Goal: Find specific page/section

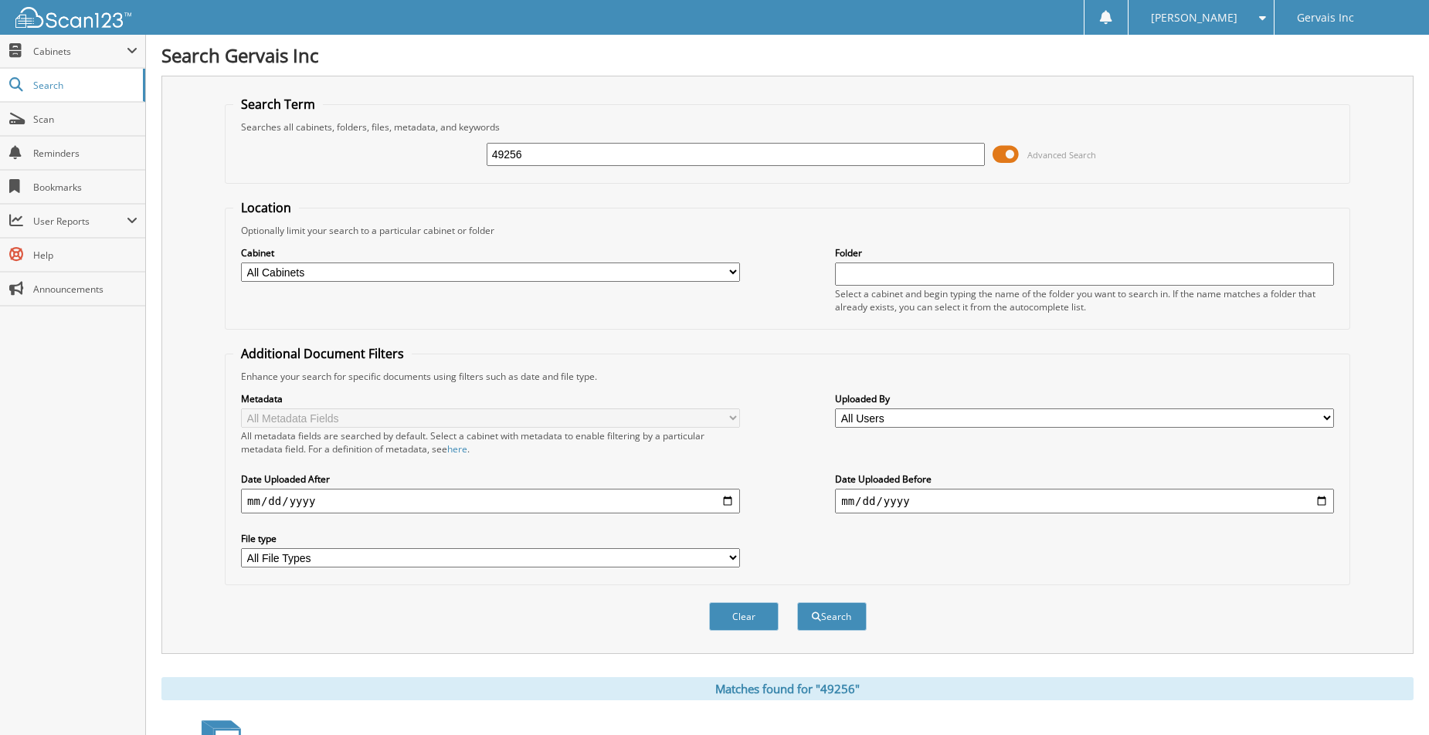
drag, startPoint x: 640, startPoint y: 160, endPoint x: 402, endPoint y: 144, distance: 239.2
click at [406, 144] on div "49256 Advanced Search" at bounding box center [787, 155] width 1108 height 42
type input "51001"
click at [797, 602] on button "Search" at bounding box center [832, 616] width 70 height 29
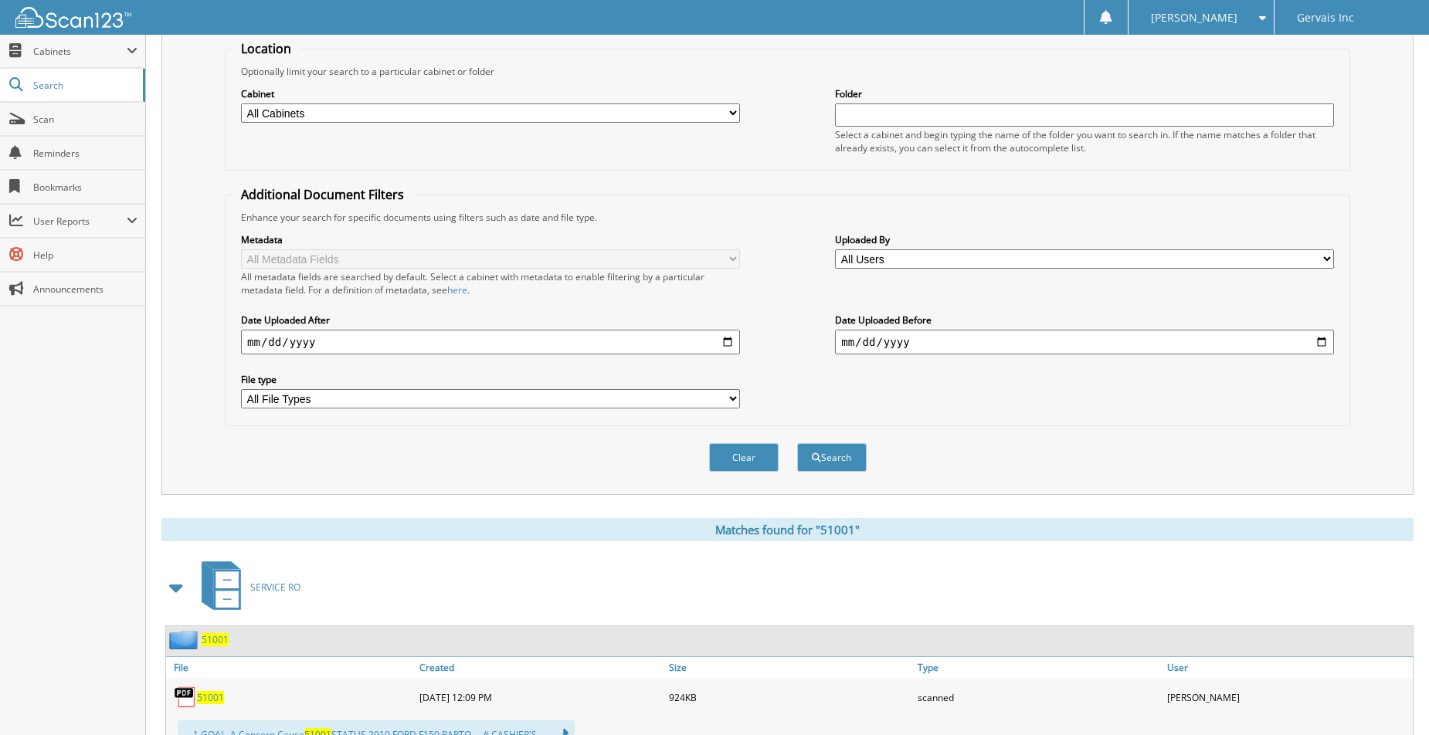
scroll to position [309, 0]
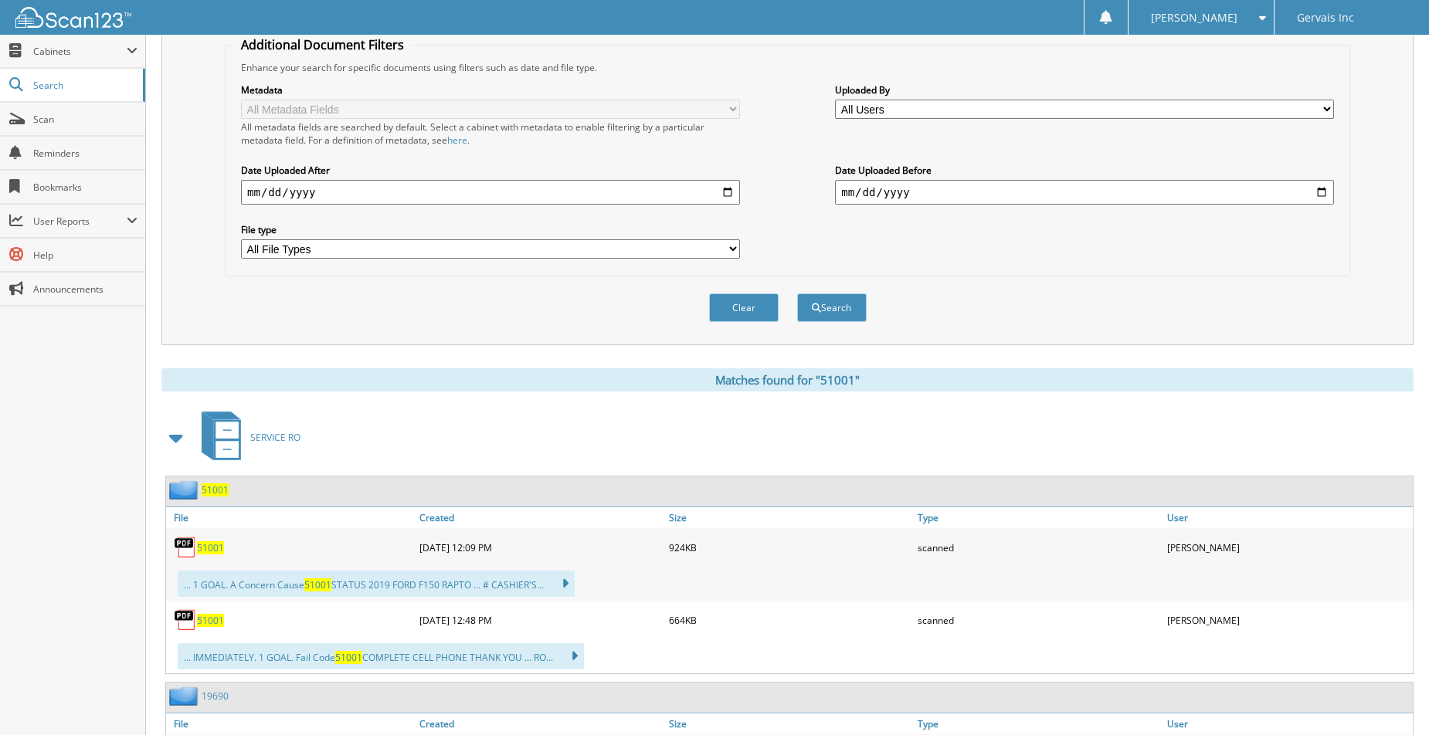
click at [207, 549] on span "51001" at bounding box center [210, 547] width 27 height 13
